Goal: Navigation & Orientation: Find specific page/section

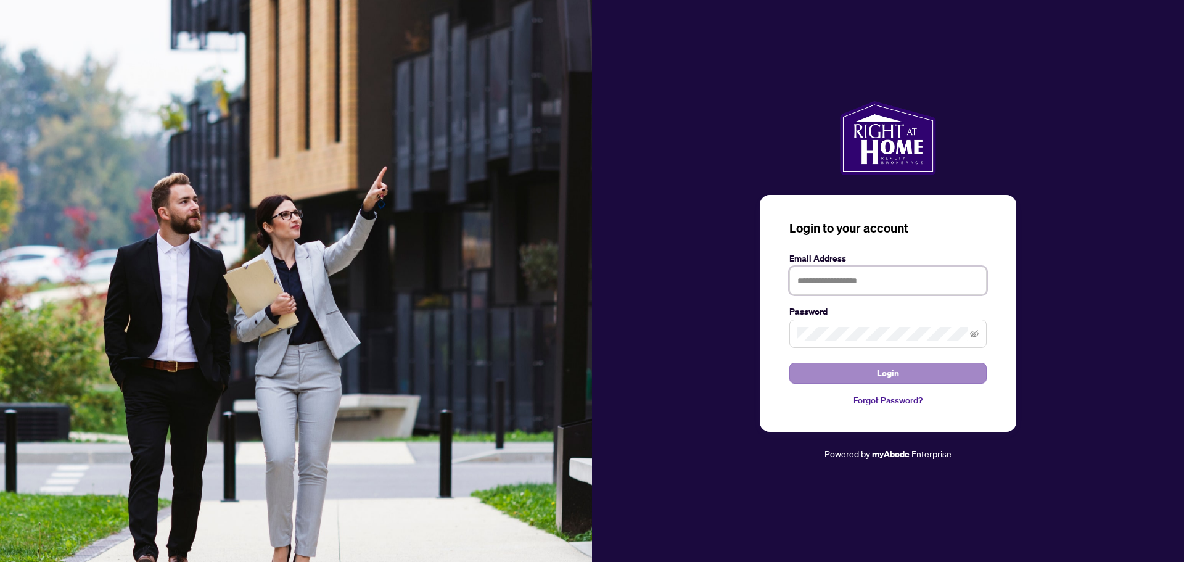
type input "**********"
click at [892, 374] on span "Login" at bounding box center [888, 373] width 22 height 20
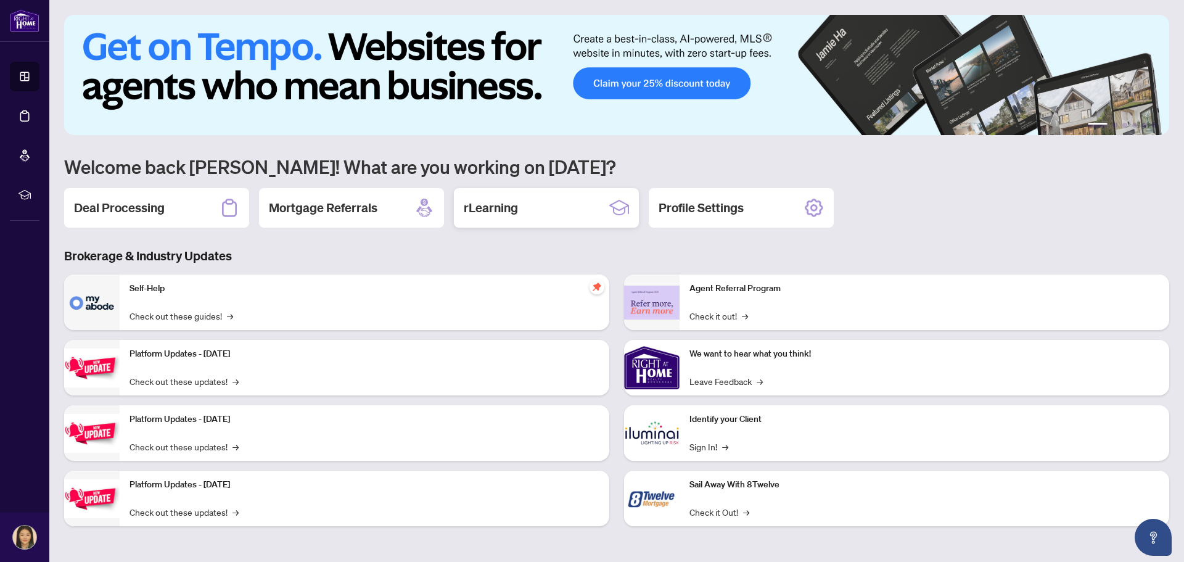
click at [559, 214] on div "rLearning" at bounding box center [546, 207] width 185 height 39
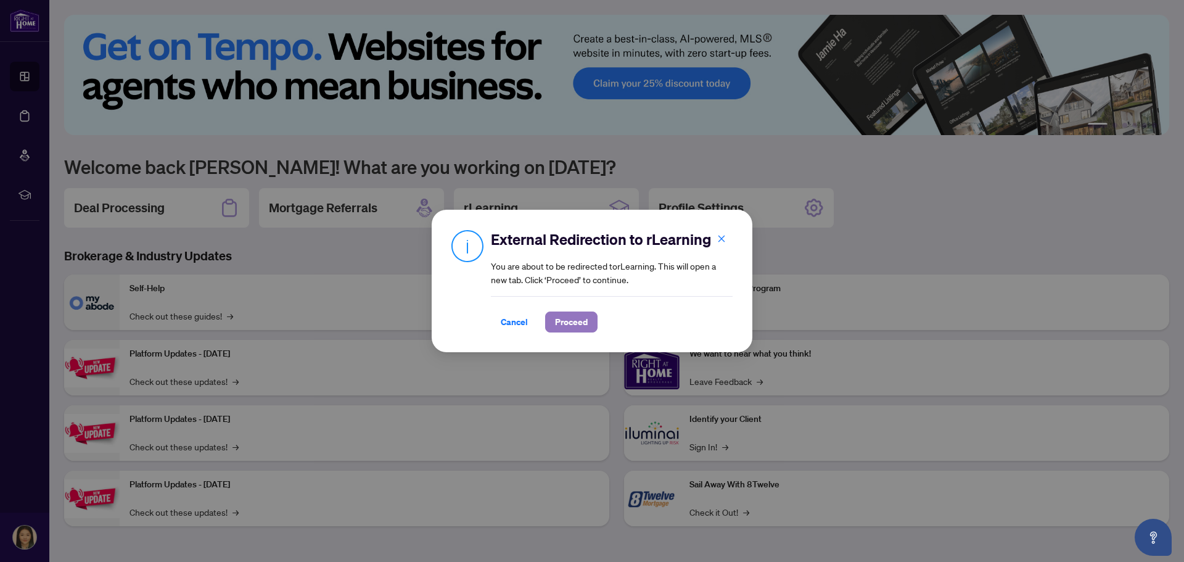
click at [584, 321] on span "Proceed" at bounding box center [571, 322] width 33 height 20
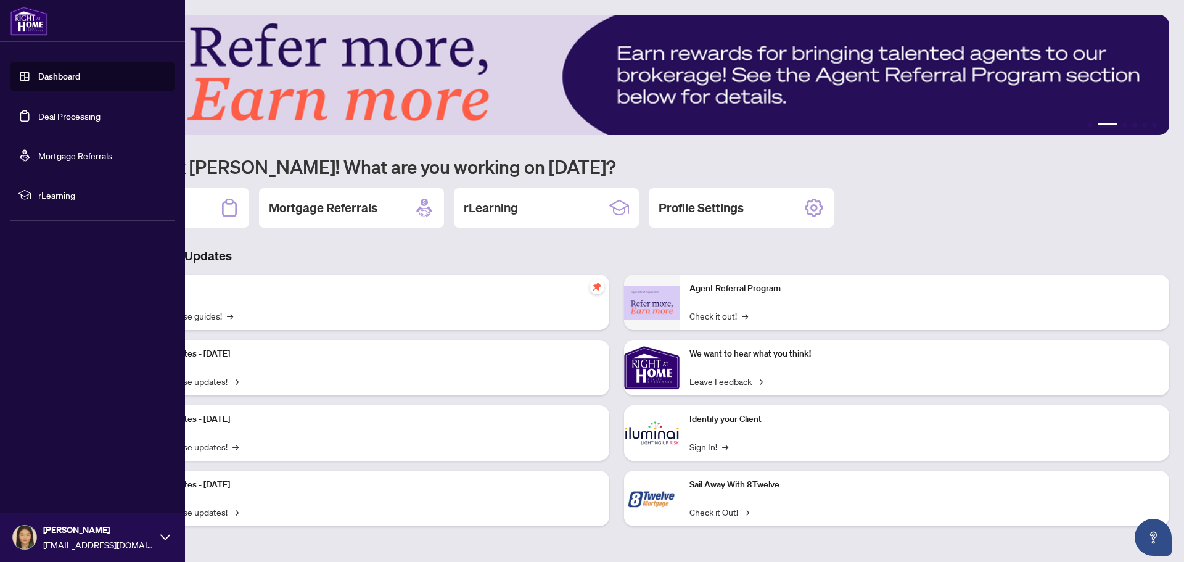
click at [53, 71] on link "Dashboard" at bounding box center [59, 76] width 42 height 11
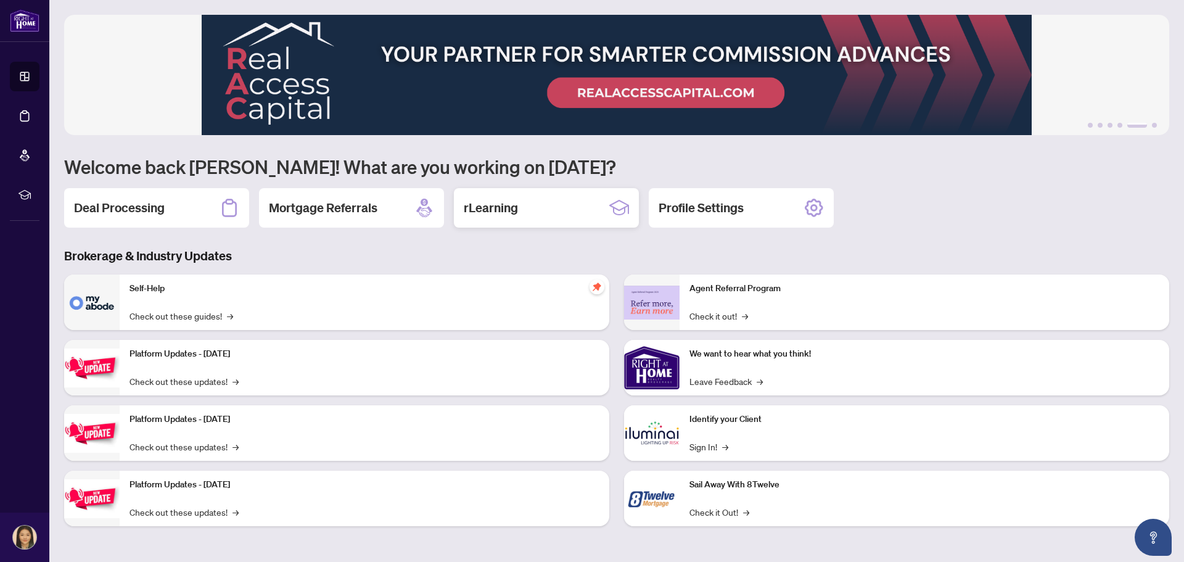
click at [511, 216] on h2 "rLearning" at bounding box center [491, 207] width 54 height 17
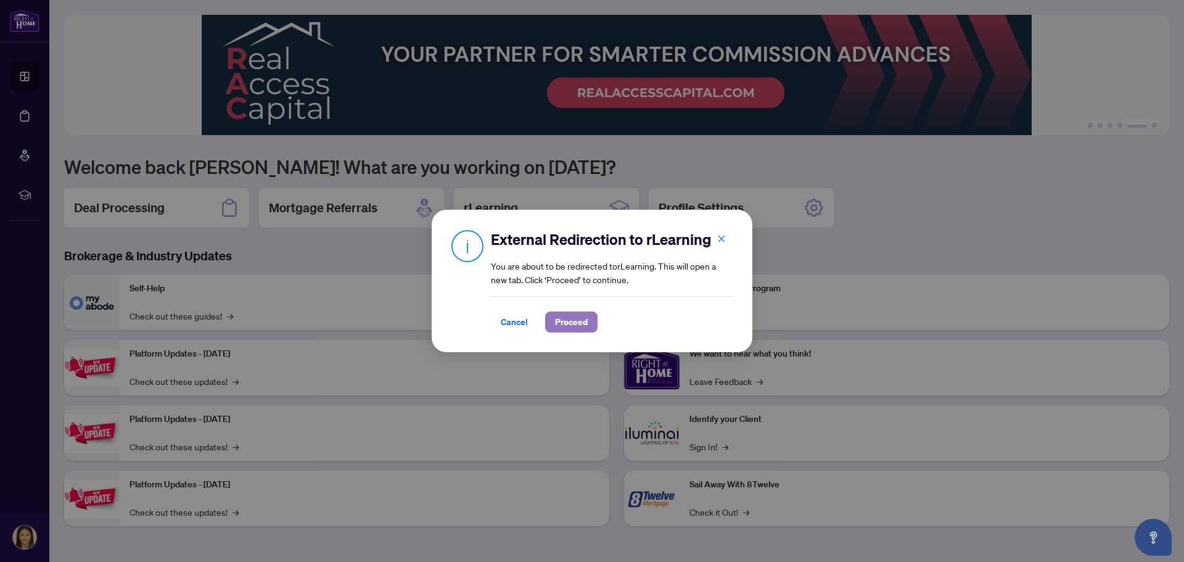
click at [580, 321] on span "Proceed" at bounding box center [571, 322] width 33 height 20
